Goal: Task Accomplishment & Management: Use online tool/utility

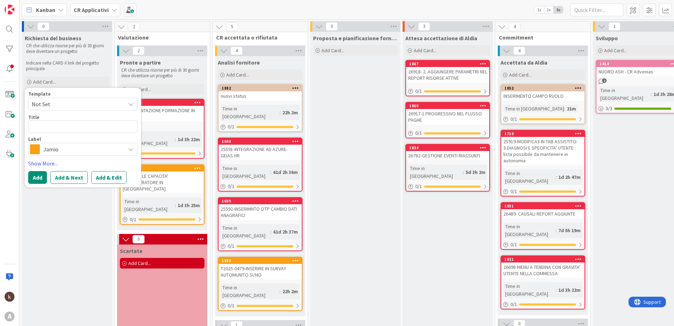
type textarea "C"
type textarea "x"
type textarea "CR"
type textarea "x"
type textarea "CR-"
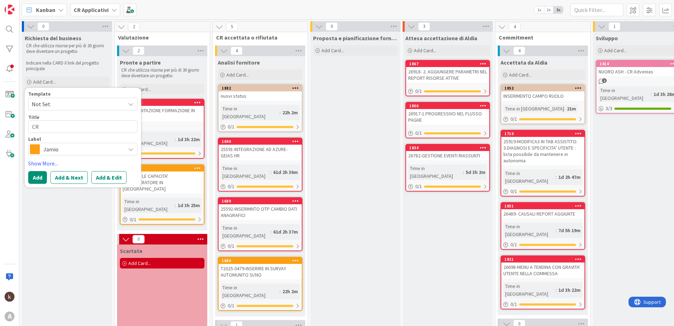
type textarea "x"
type textarea "CR-M"
type textarea "x"
type textarea "CR-"
type textarea "x"
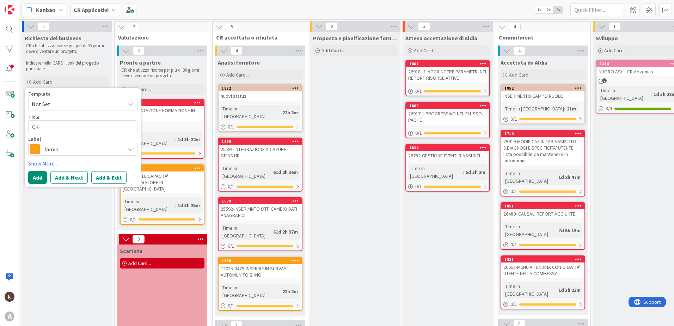
type textarea "CR-I"
type textarea "x"
type textarea "CR-IN"
type textarea "x"
type textarea "CR-INS"
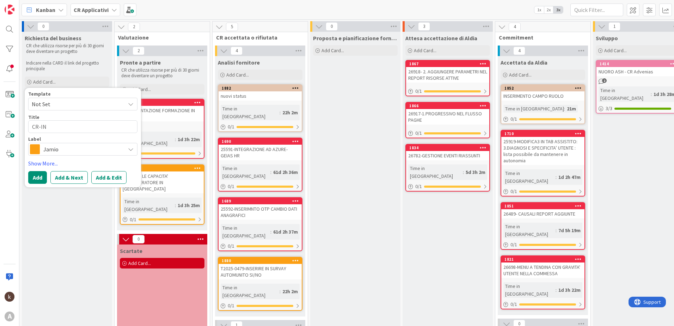
type textarea "x"
type textarea "CR-INSE"
type textarea "x"
type textarea "CR-INSER"
type textarea "x"
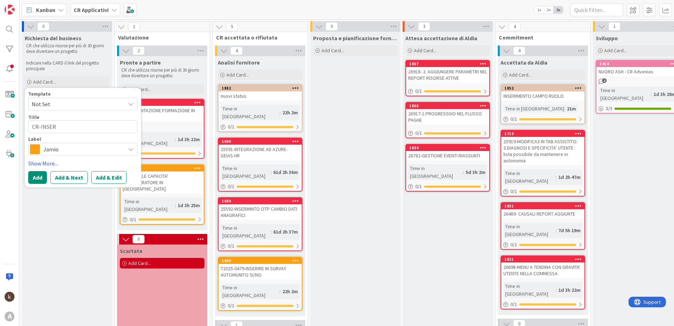
type textarea "CR-INSERI"
type textarea "x"
type textarea "CR-INSERIR"
type textarea "x"
type textarea "CR-INSERIRE"
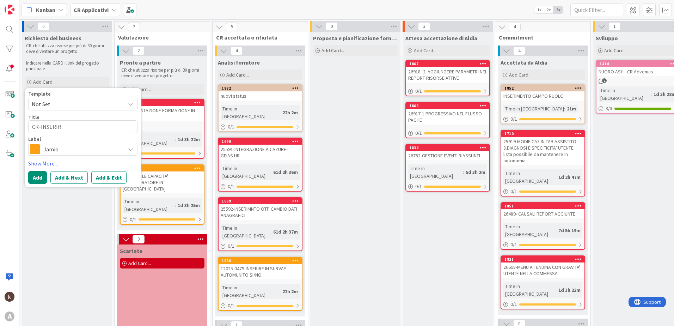
type textarea "x"
type textarea "CR-INSERIRE"
type textarea "x"
type textarea "CR-INSERIRE C"
type textarea "x"
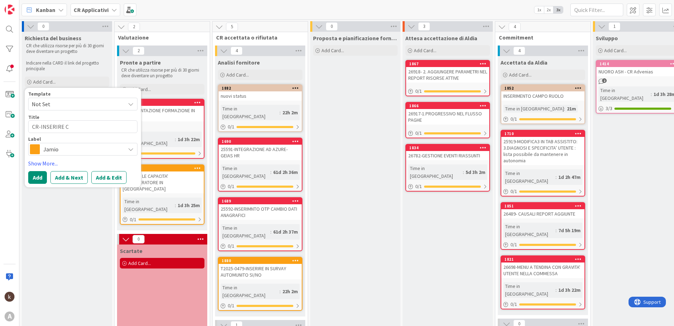
type textarea "CR-INSERIRE CA"
type textarea "x"
type textarea "CR-INSERIRE CAR"
type textarea "x"
type textarea "CR-INSERIRE CARI"
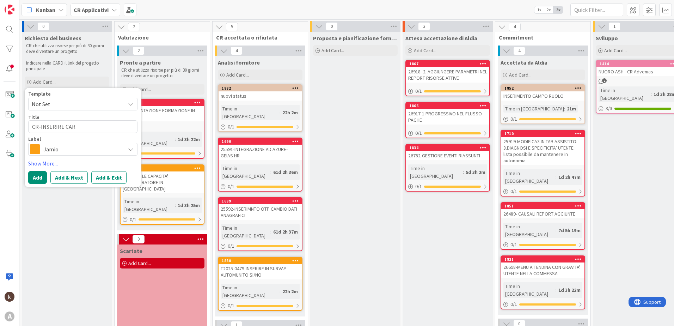
type textarea "x"
type textarea "CR-INSERIRE CARIC"
type textarea "x"
type textarea "CR-INSERIRE CARICA"
type textarea "x"
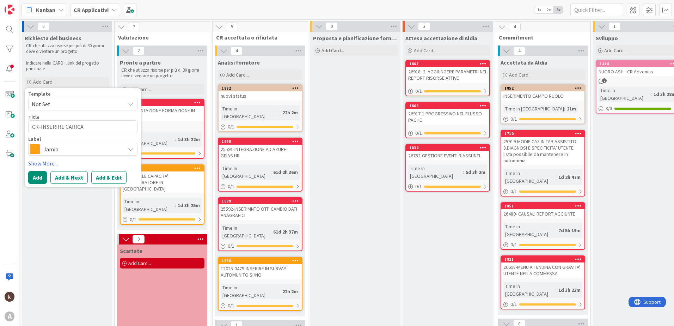
type textarea "CR-INSERIRE CARICAM"
type textarea "x"
type textarea "CR-INSERIRE CARICAME"
type textarea "x"
type textarea "CR-INSERIRE CARICAMEN"
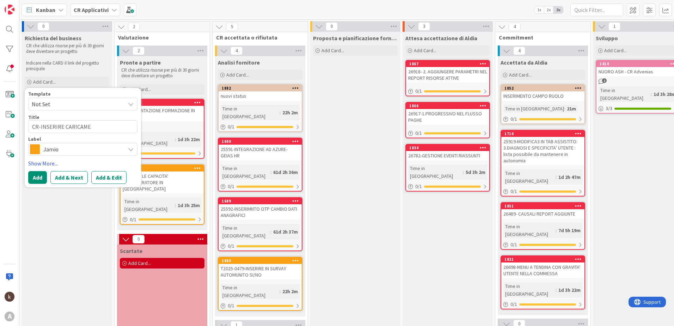
type textarea "x"
type textarea "CR-INSERIRE CARICAMENT"
type textarea "x"
type textarea "CR-INSERIRE CARICAMENTO"
type textarea "x"
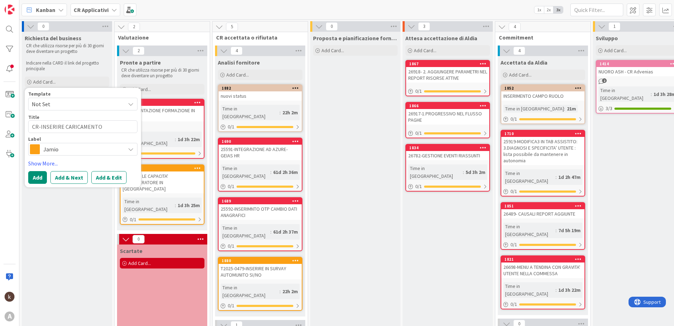
type textarea "CR-INSERIRE CARICAMENTO"
type textarea "x"
type textarea "CR-INSERIRE CARICAMENTO P"
type textarea "x"
type textarea "CR-INSERIRE CARICAMENTO PD"
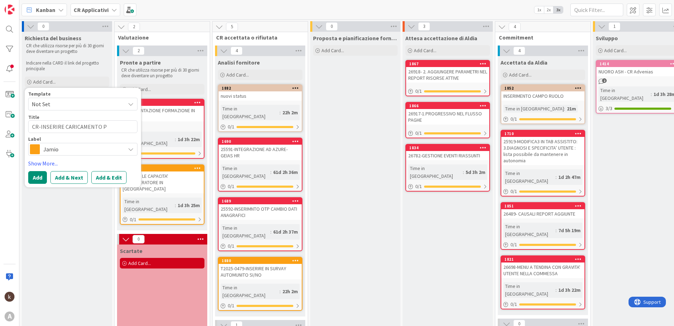
type textarea "x"
type textarea "CR-INSERIRE CARICAMENTO P"
type textarea "x"
type textarea "CR-INSERIRE CARICAMENTO"
type textarea "x"
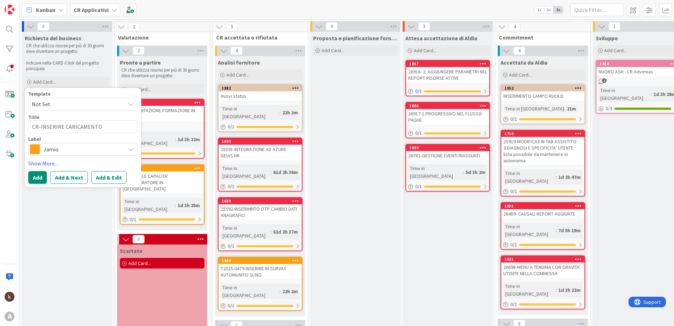
type textarea "CR-INSERIRE CARICAMENTO P"
type textarea "x"
type textarea "CR-INSERIRE CARICAMENTO PD"
type textarea "x"
type textarea "CR-INSERIRE CARICAMENTO PDF"
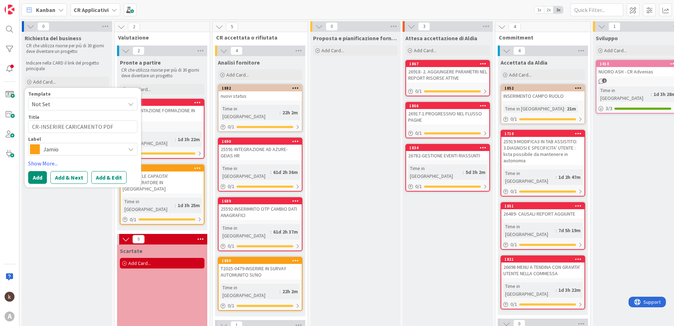
type textarea "x"
type textarea "CR-INSERIRE CARICAMENTO PDF"
type textarea "x"
type textarea "CR-INSERIRE CARICAMENTO PDF M"
type textarea "x"
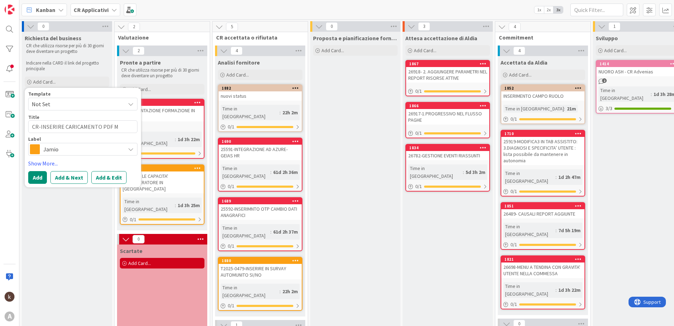
type textarea "CR-INSERIRE CARICAMENTO PDF MA"
type textarea "x"
type textarea "CR-INSERIRE CARICAMENTO PDF MAI"
type textarea "x"
type textarea "CR-INSERIRE CARICAMENTO PDF MAIL"
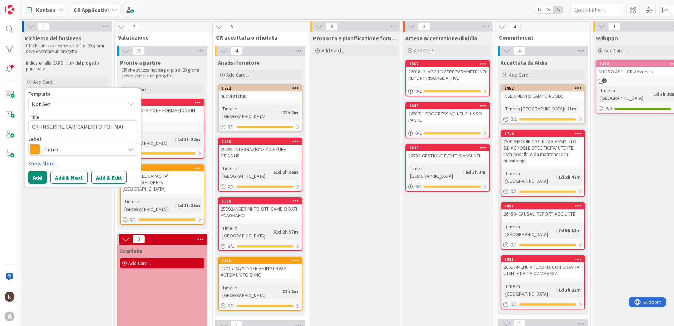
type textarea "x"
type textarea "CR-INSERIRE CARICAMENTO PDF MAIL"
type textarea "x"
type textarea "CR-INSERIRE CARICAMENTO PDF MAIL R"
type textarea "x"
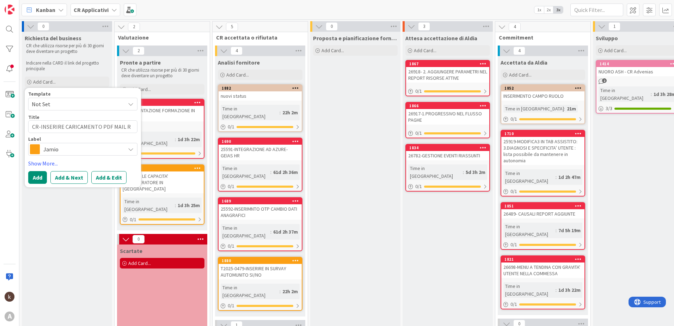
type textarea "CR-INSERIRE CARICAMENTO PDF MAIL RI"
type textarea "x"
type textarea "CR-INSERIRE CARICAMENTO PDF MAIL RIF"
type textarea "x"
type textarea "CR-INSERIRE CARICAMENTO PDF MAIL RIFI"
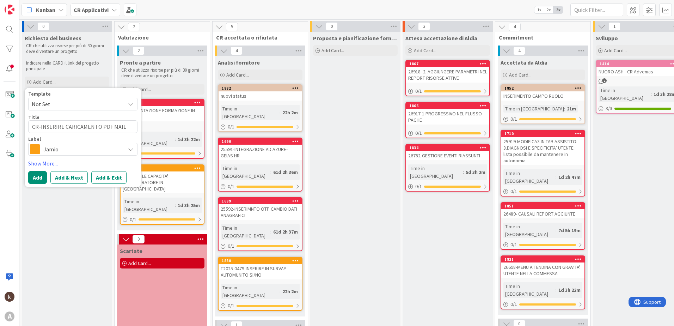
type textarea "x"
type textarea "CR-INSERIRE CARICAMENTO PDF MAIL RIFIU"
type textarea "x"
type textarea "CR-INSERIRE CARICAMENTO PDF MAIL RIFIUT"
type textarea "x"
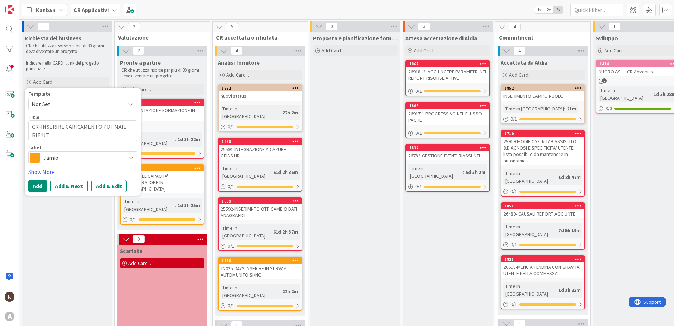
type textarea "CR-INSERIRE CARICAMENTO PDF MAIL RIFIUTI"
type textarea "x"
type textarea "CR-INSERIRE CARICAMENTO PDF MAIL RIFIUTI"
type textarea "x"
type textarea "CR-INSERIRE CARICAMENTO PDF MAIL RIFIUTI A"
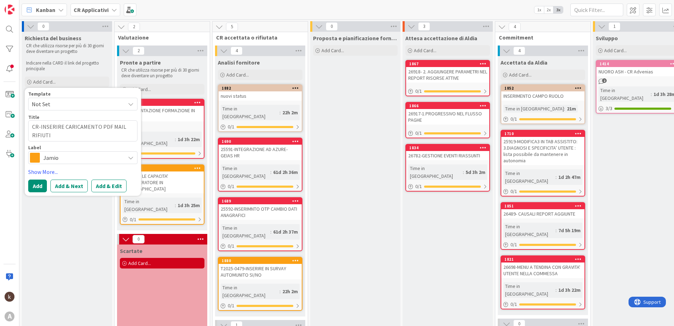
type textarea "x"
type textarea "CR-INSERIRE CARICAMENTO PDF MAIL RIFIUTI AS"
type textarea "x"
type textarea "CR-INSERIRE CARICAMENTO PDF MAIL RIFIUTI ASS"
type textarea "x"
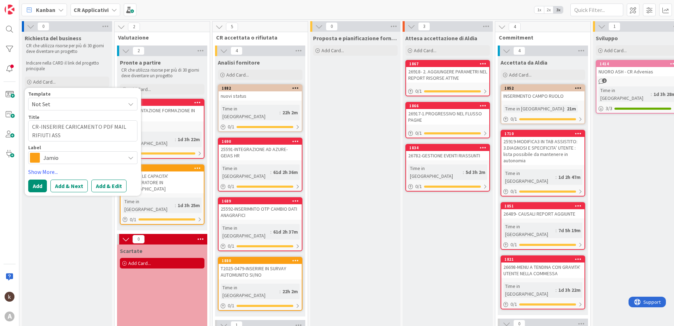
type textarea "CR-INSERIRE CARICAMENTO PDF MAIL RIFIUTI ASSU"
type textarea "x"
type textarea "CR-INSERIRE CARICAMENTO PDF MAIL [PERSON_NAME]"
type textarea "x"
type textarea "CR-INSERIRE CARICAMENTO PDF MAIL [PERSON_NAME]"
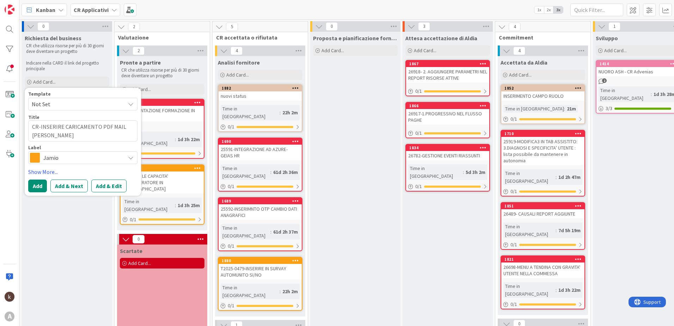
type textarea "x"
type textarea "CR-INSERIRE CARICAMENTO PDF MAIL [PERSON_NAME]"
type textarea "x"
type textarea "CR-INSERIRE CARICAMENTO PDF MAIL [PERSON_NAME]"
type textarea "x"
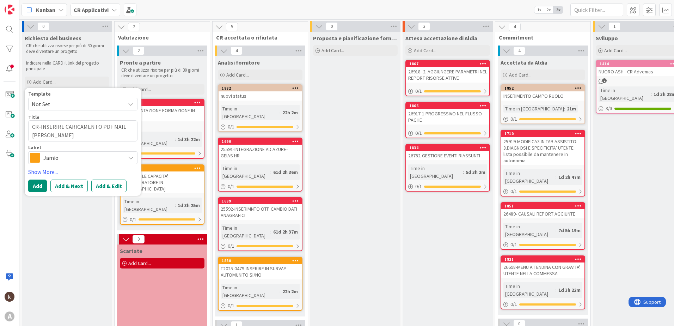
type textarea "CR-INSERIRE CARICAMENTO PDF MAIL RIFIUTI ASSUNZION"
type textarea "x"
type textarea "CR-INSERIRE CARICAMENTO PDF MAIL RIFIUTI ASSUNZIONI"
type textarea "x"
type textarea "CR-INSERIRE CARICAMENTO PDF MAIL RIFIUTI ASSUNZIONI"
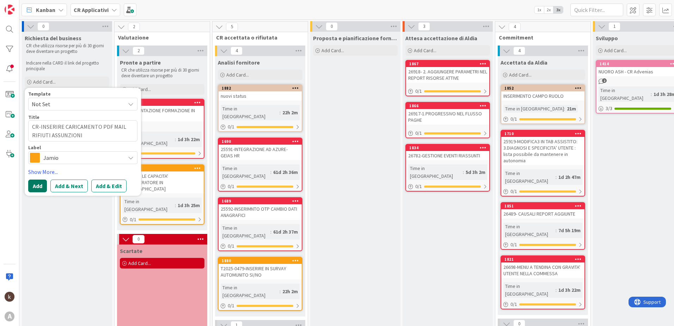
click at [39, 187] on button "Add" at bounding box center [37, 185] width 19 height 13
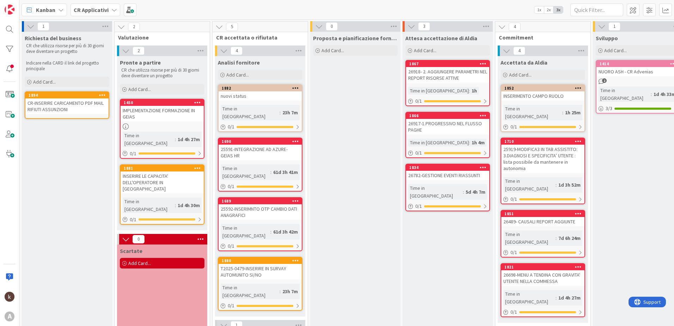
click at [48, 107] on div "CR-INSERIRE CARICAMENTO PDF MAIL RIFIUTI ASSUNZIONI" at bounding box center [66, 106] width 83 height 16
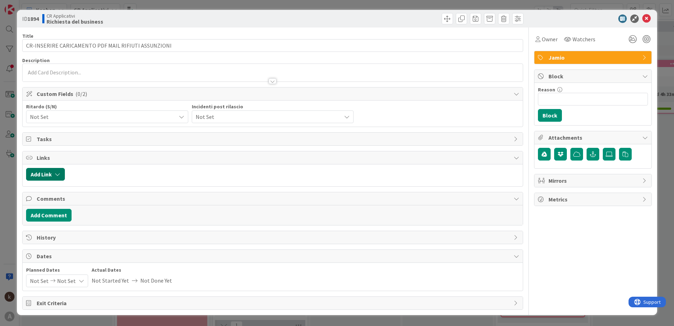
click at [53, 174] on button "Add Link" at bounding box center [45, 174] width 39 height 13
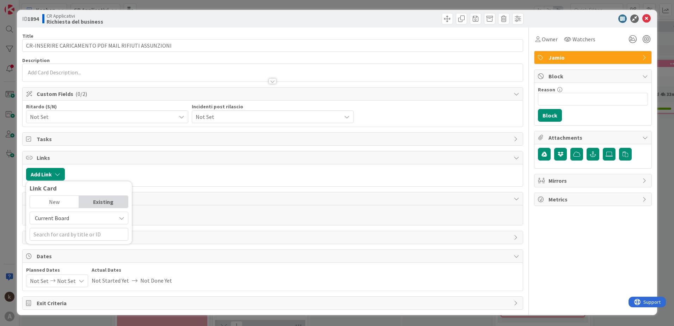
click at [72, 218] on span "Current Board" at bounding box center [73, 218] width 79 height 10
click at [67, 244] on span "All Boards" at bounding box center [83, 247] width 98 height 11
click at [68, 237] on input "text" at bounding box center [79, 234] width 99 height 13
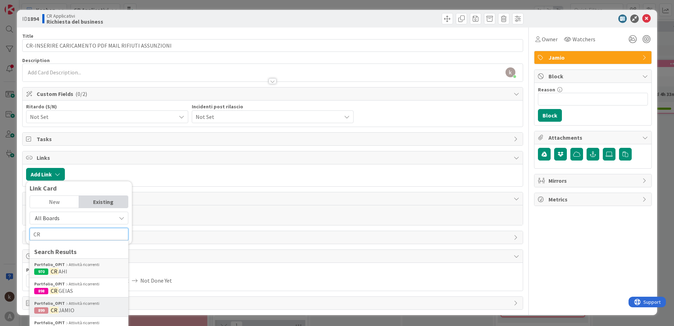
type input "CR"
click at [73, 304] on div "Portfolio_OPIT Attività ricorrenti" at bounding box center [79, 303] width 90 height 6
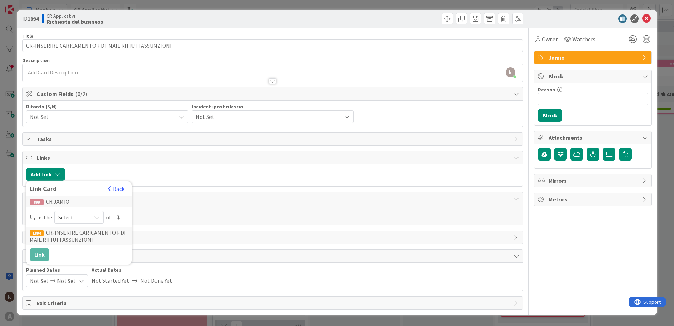
click at [97, 218] on icon at bounding box center [97, 217] width 6 height 6
click at [86, 232] on span "parent" at bounding box center [117, 234] width 80 height 11
click at [41, 257] on button "Link" at bounding box center [40, 254] width 20 height 13
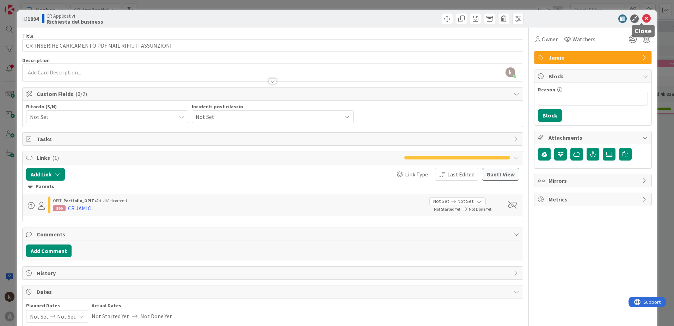
click at [643, 18] on icon at bounding box center [647, 18] width 8 height 8
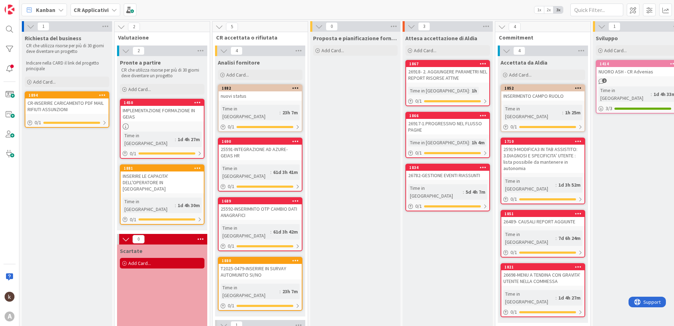
click at [104, 8] on b "CR Applicativi" at bounding box center [91, 9] width 35 height 7
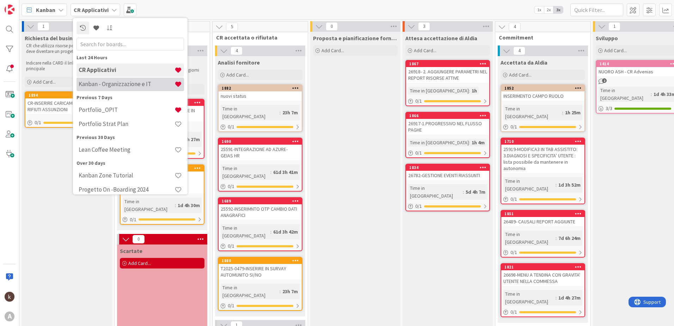
click at [101, 81] on h4 "Kanban - Organizzazione e IT" at bounding box center [127, 83] width 96 height 7
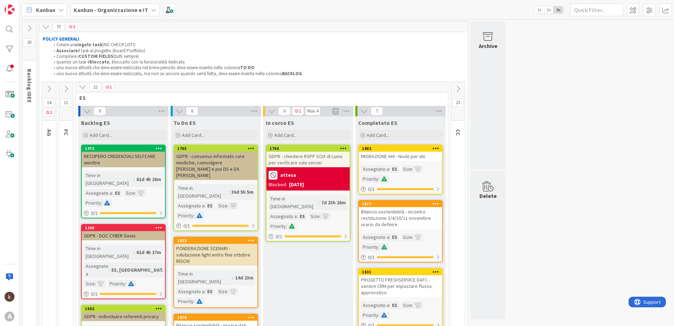
click at [81, 91] on icon at bounding box center [83, 87] width 8 height 8
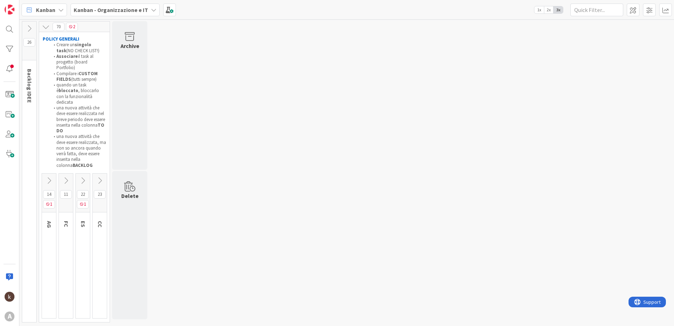
click at [67, 177] on icon at bounding box center [66, 181] width 8 height 8
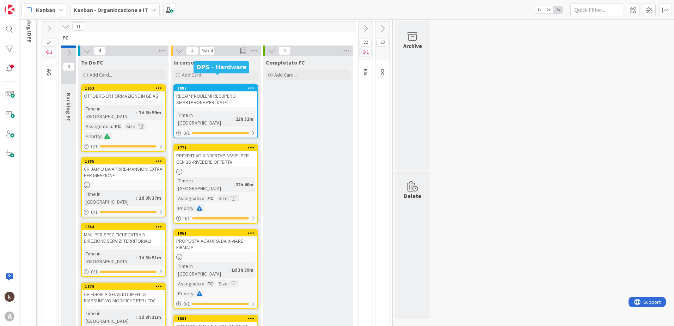
scroll to position [71, 0]
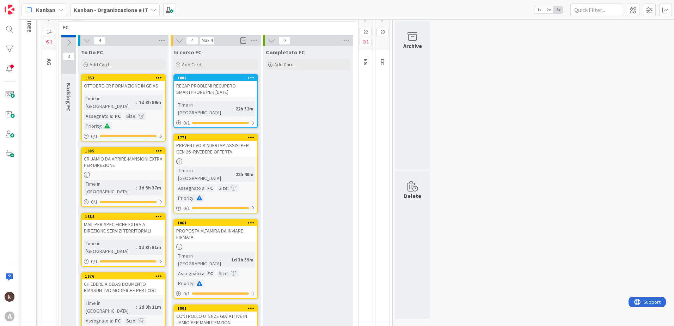
click at [212, 141] on div "PREVENTIVO KINDERTAP ASSISI PER GEN 26 -RIVEDERE OFFERTA" at bounding box center [215, 149] width 83 height 16
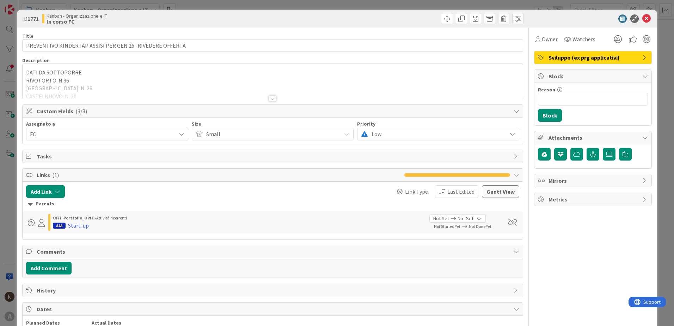
click at [271, 101] on div at bounding box center [273, 99] width 8 height 6
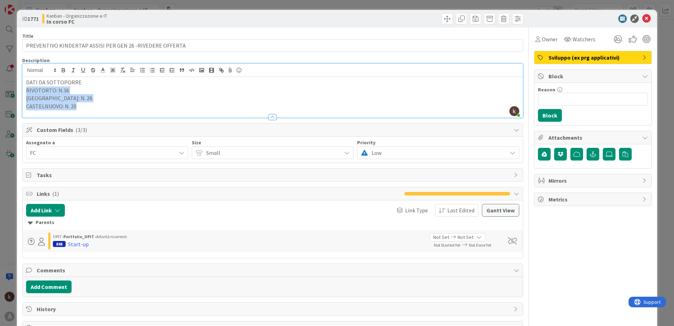
drag, startPoint x: 26, startPoint y: 91, endPoint x: 78, endPoint y: 109, distance: 54.3
click at [78, 109] on div "DATI DA SOTTOPORRE RIVOTORTO: N.36 [GEOGRAPHIC_DATA]: N. 26 CASTELNUOVO: N. 20" at bounding box center [273, 97] width 500 height 41
copy div "RIVOTORTO: N.36 PETRIGNANO: N. 26 CASTELNUOVO: N. 20"
click at [643, 18] on icon at bounding box center [647, 18] width 8 height 8
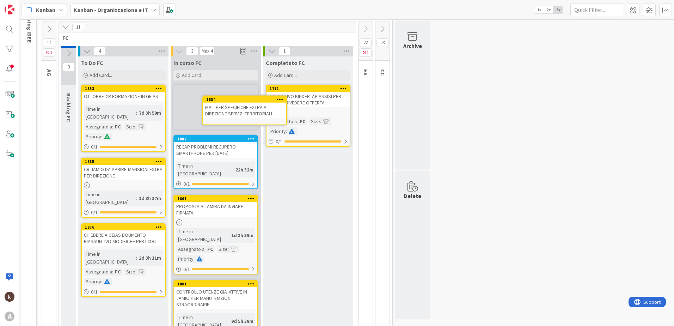
scroll to position [58, 0]
